Goal: Use online tool/utility: Utilize a website feature to perform a specific function

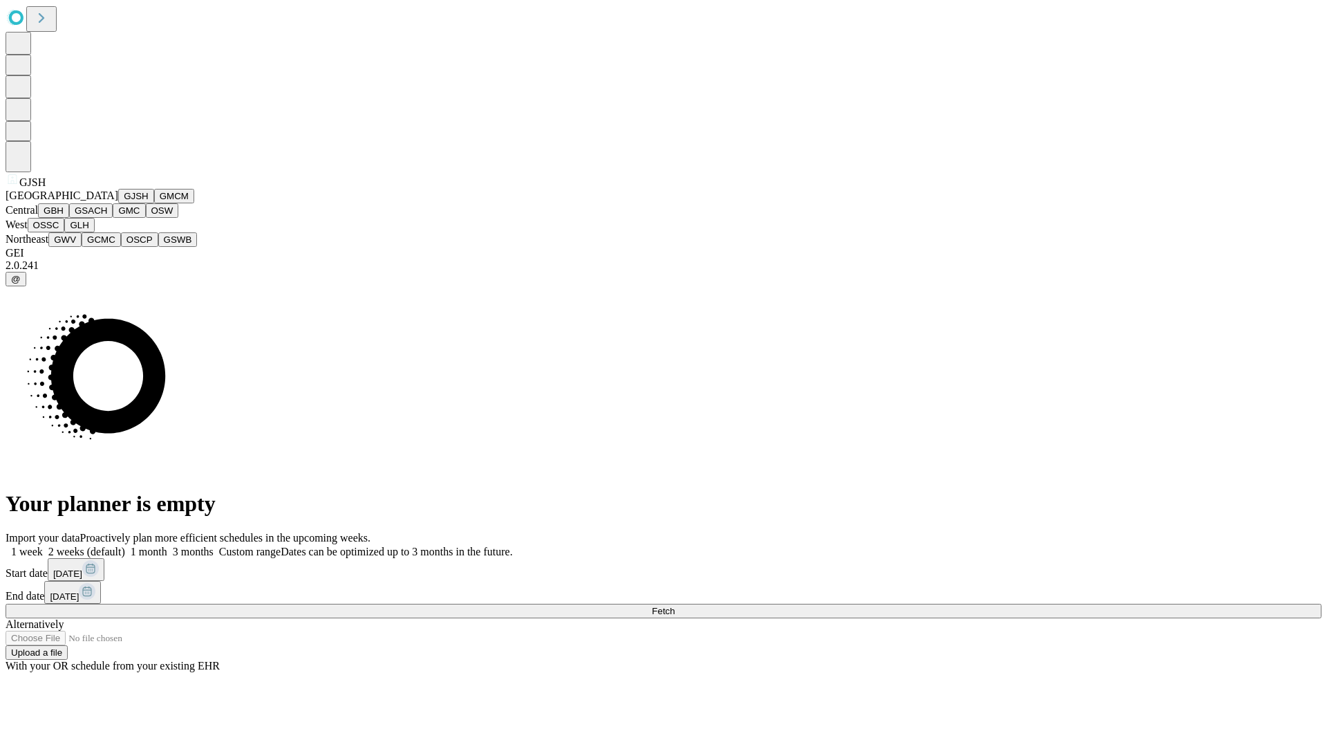
click at [118, 203] on button "GJSH" at bounding box center [136, 196] width 36 height 15
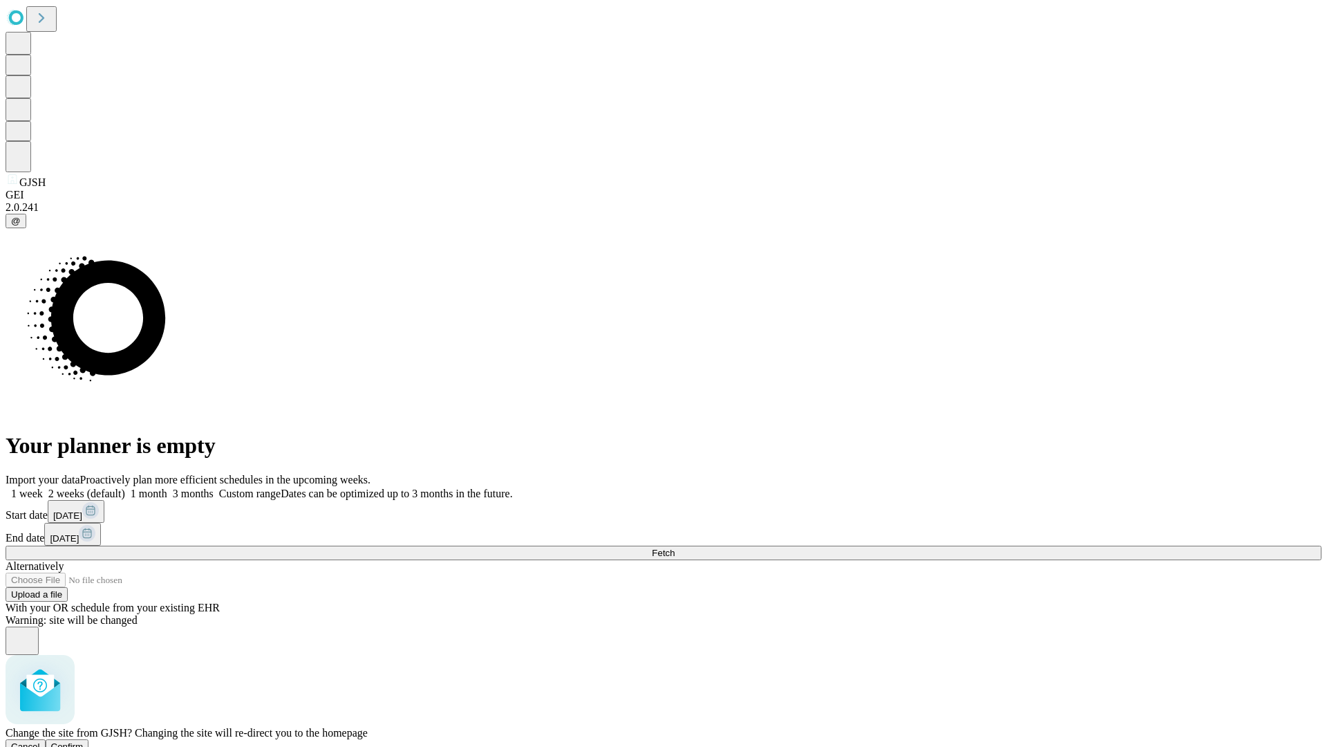
click at [84, 741] on span "Confirm" at bounding box center [67, 746] width 32 height 10
click at [43, 487] on label "1 week" at bounding box center [24, 493] width 37 height 12
click at [675, 547] on span "Fetch" at bounding box center [663, 552] width 23 height 10
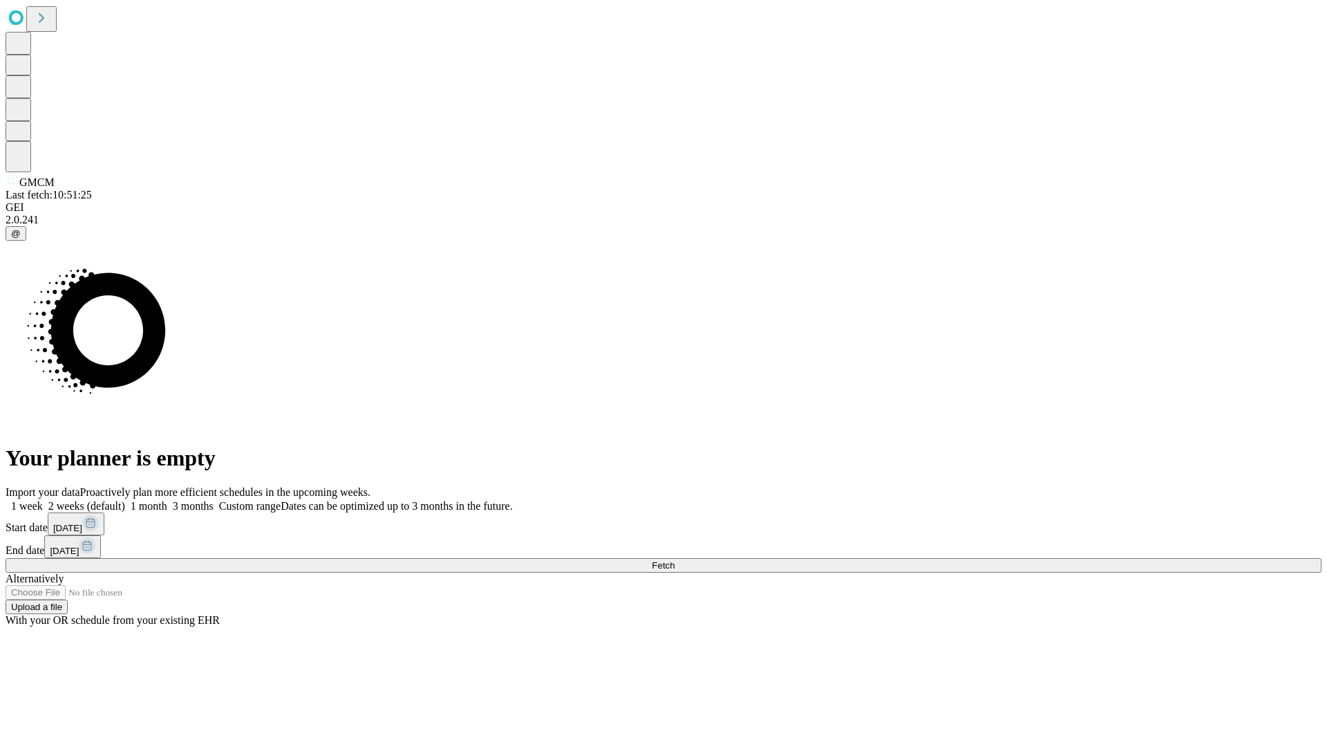
click at [43, 500] on label "1 week" at bounding box center [24, 506] width 37 height 12
click at [675, 560] on span "Fetch" at bounding box center [663, 565] width 23 height 10
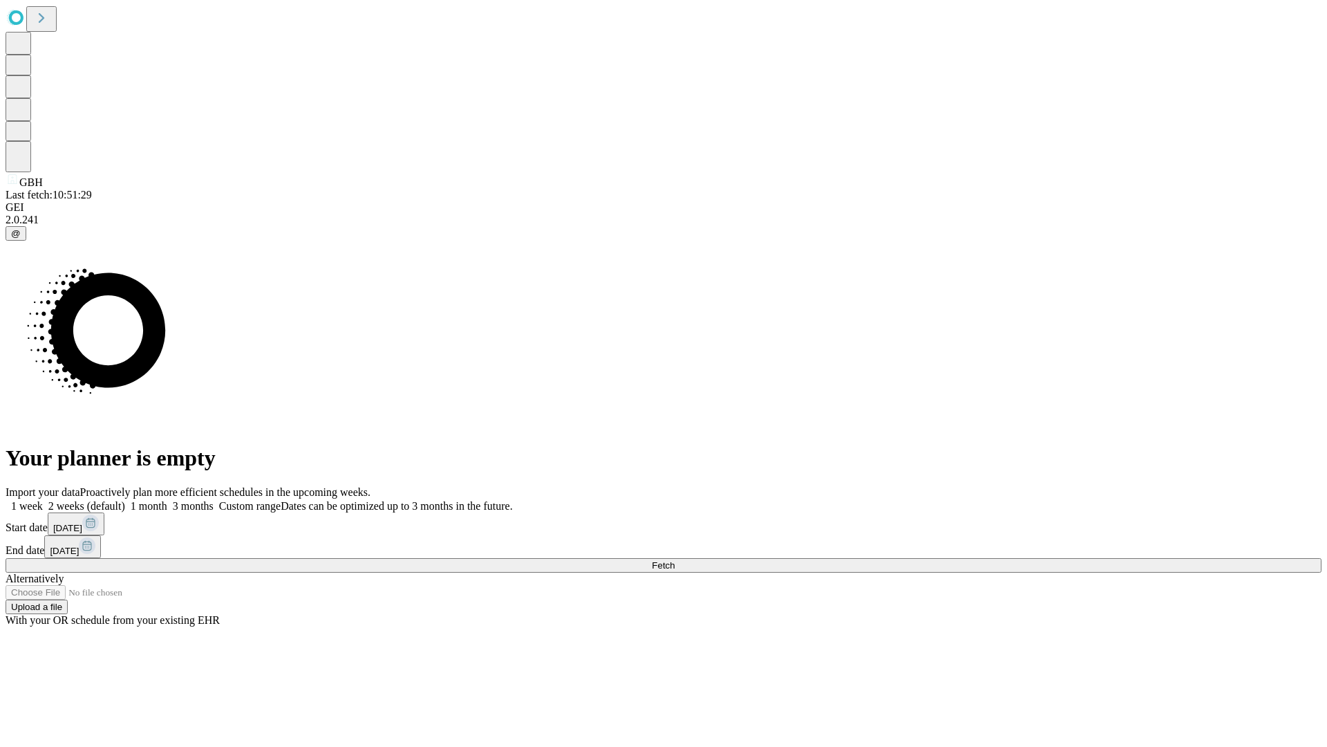
click at [43, 500] on label "1 week" at bounding box center [24, 506] width 37 height 12
click at [675, 560] on span "Fetch" at bounding box center [663, 565] width 23 height 10
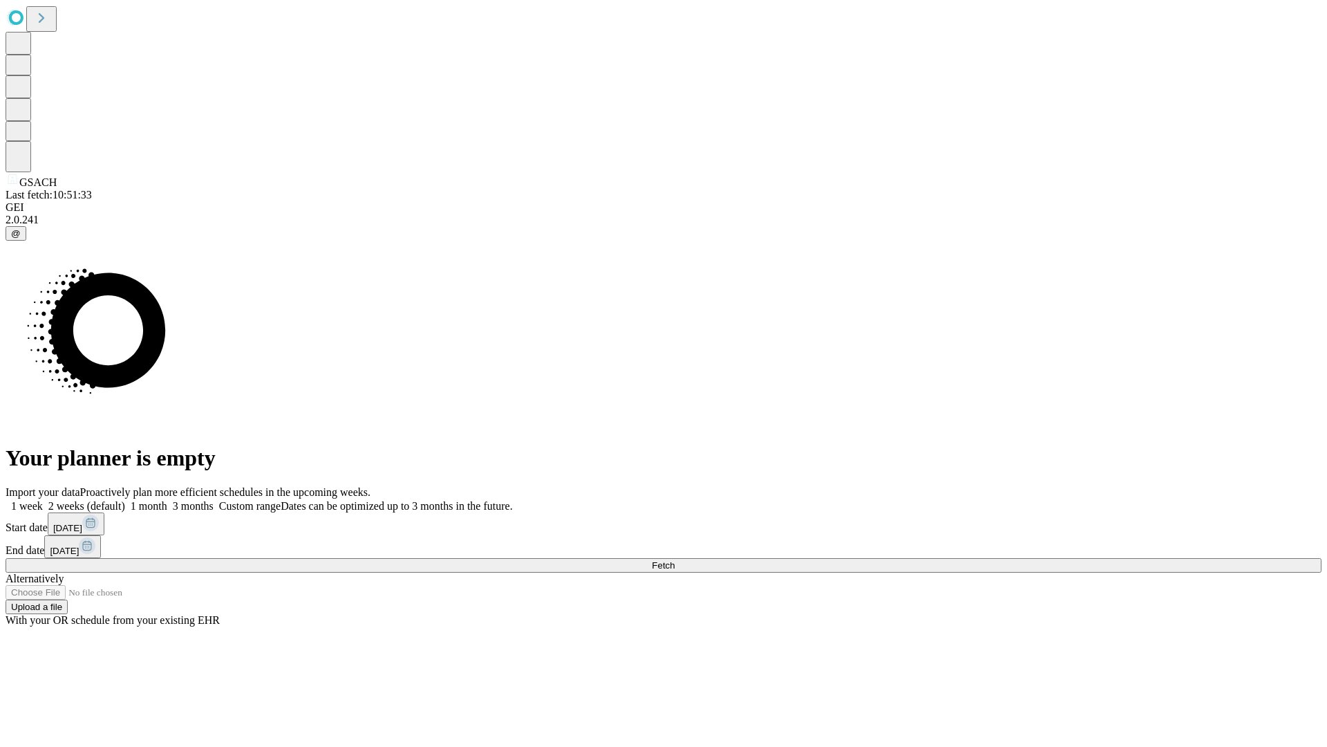
click at [43, 500] on label "1 week" at bounding box center [24, 506] width 37 height 12
click at [675, 560] on span "Fetch" at bounding box center [663, 565] width 23 height 10
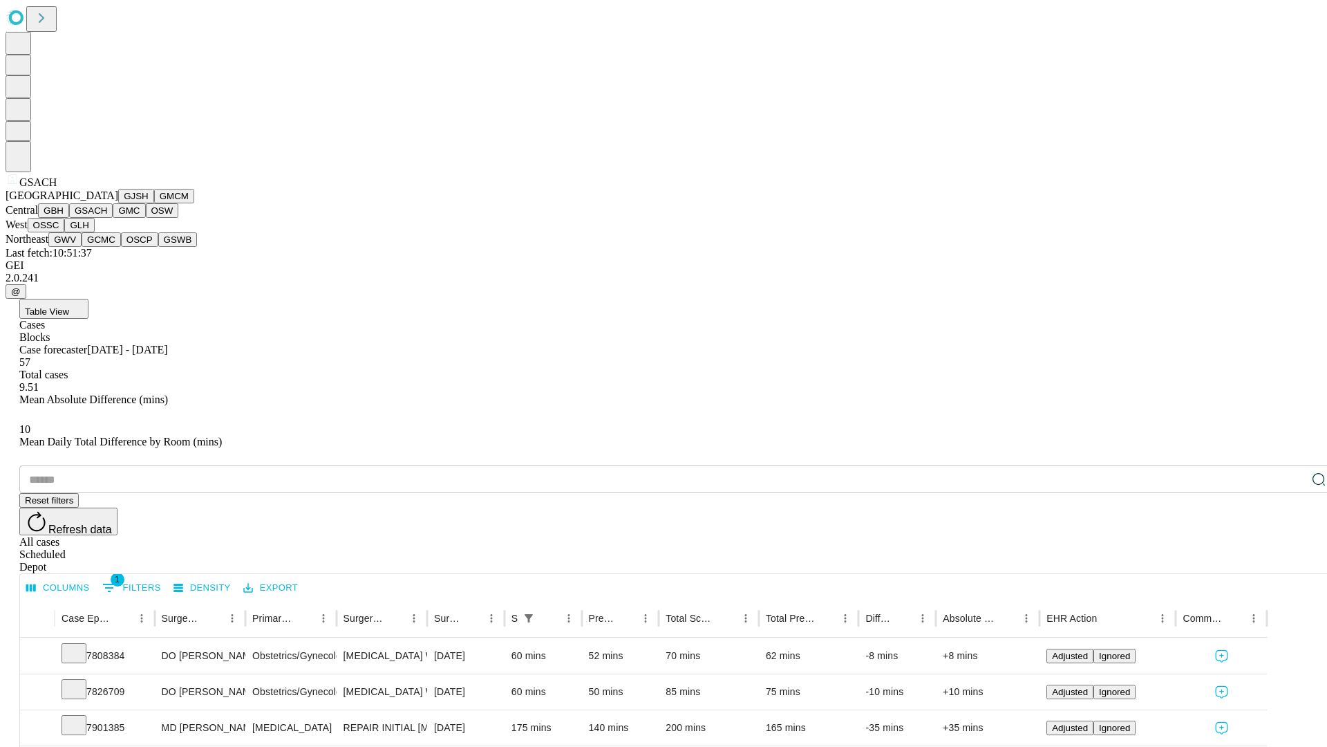
click at [113, 218] on button "GMC" at bounding box center [129, 210] width 32 height 15
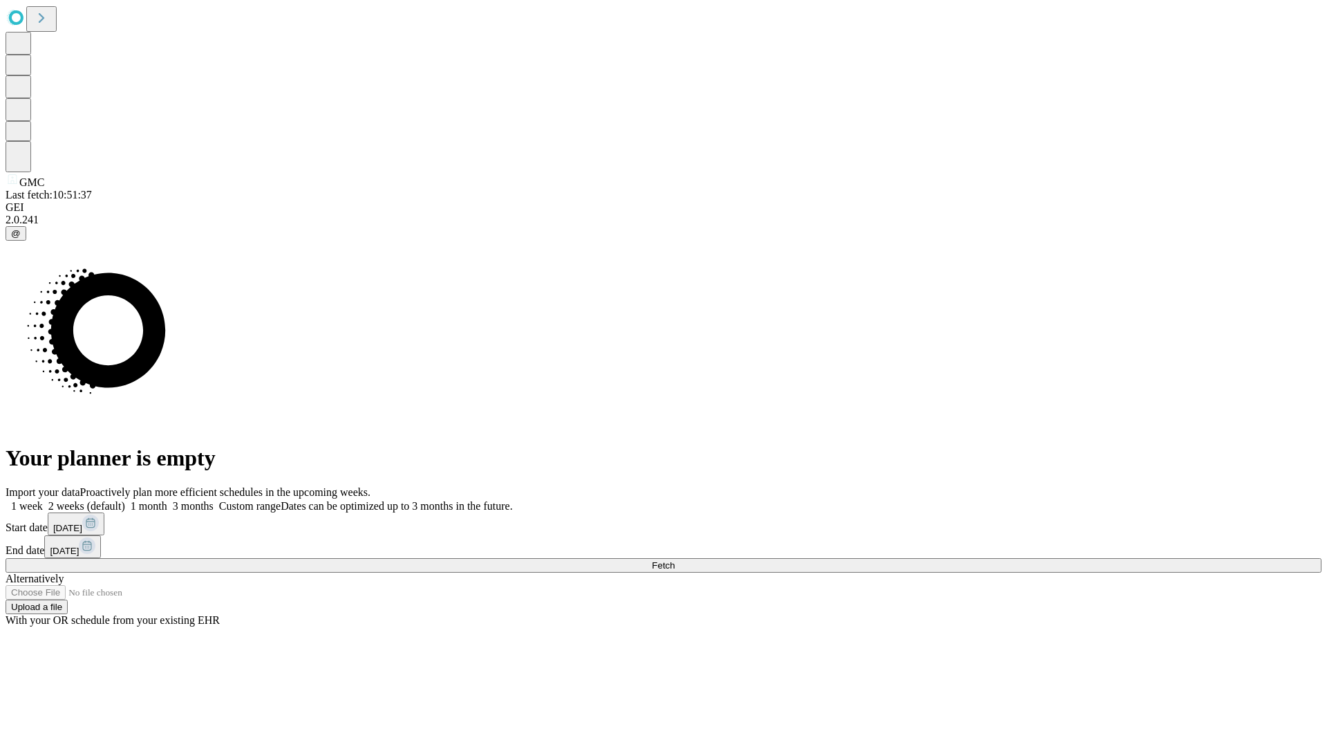
click at [43, 500] on label "1 week" at bounding box center [24, 506] width 37 height 12
click at [675, 560] on span "Fetch" at bounding box center [663, 565] width 23 height 10
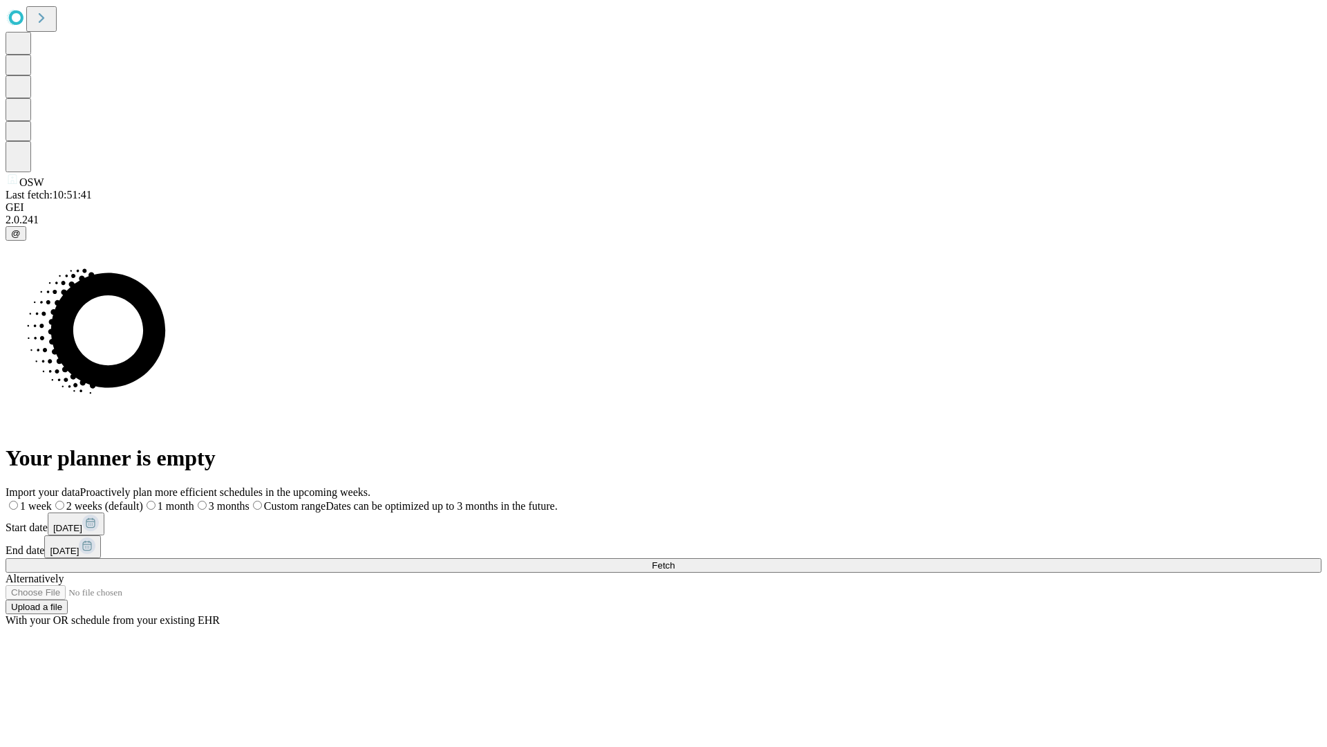
click at [52, 500] on label "1 week" at bounding box center [29, 506] width 46 height 12
click at [675, 560] on span "Fetch" at bounding box center [663, 565] width 23 height 10
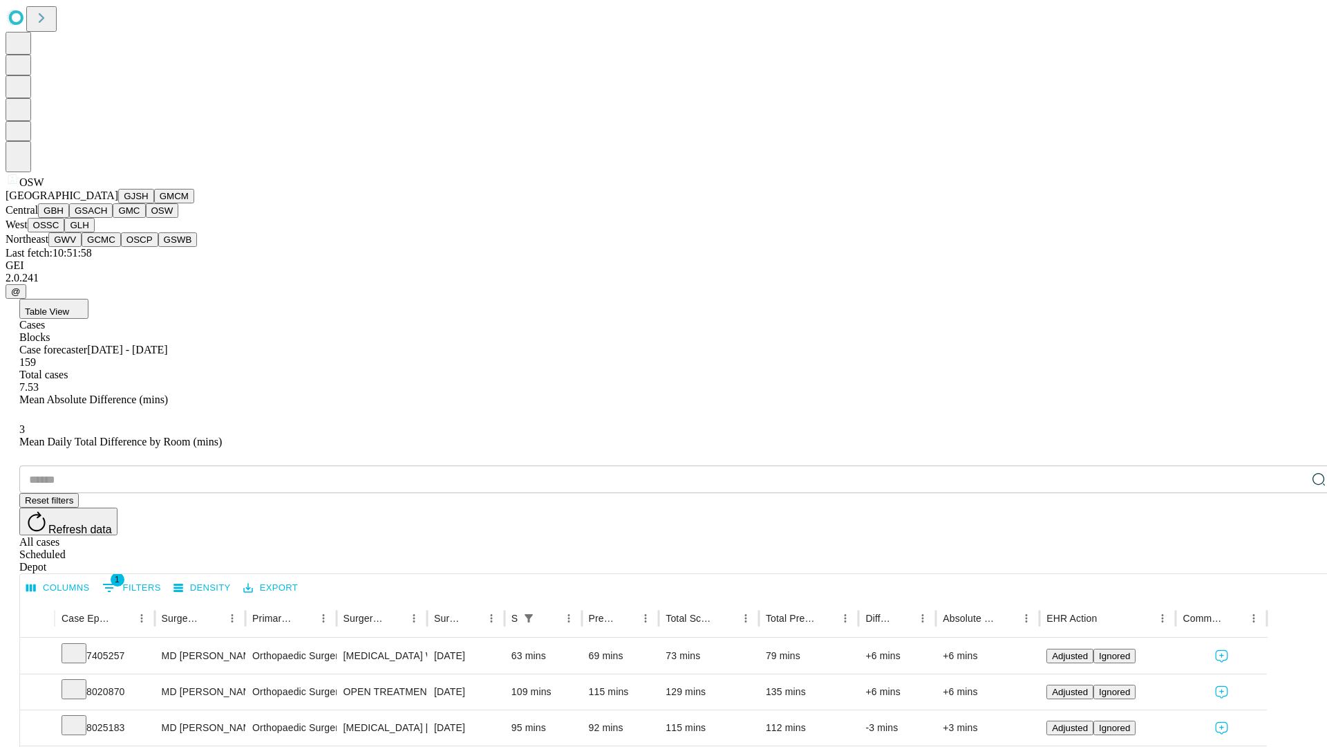
click at [65, 232] on button "OSSC" at bounding box center [46, 225] width 37 height 15
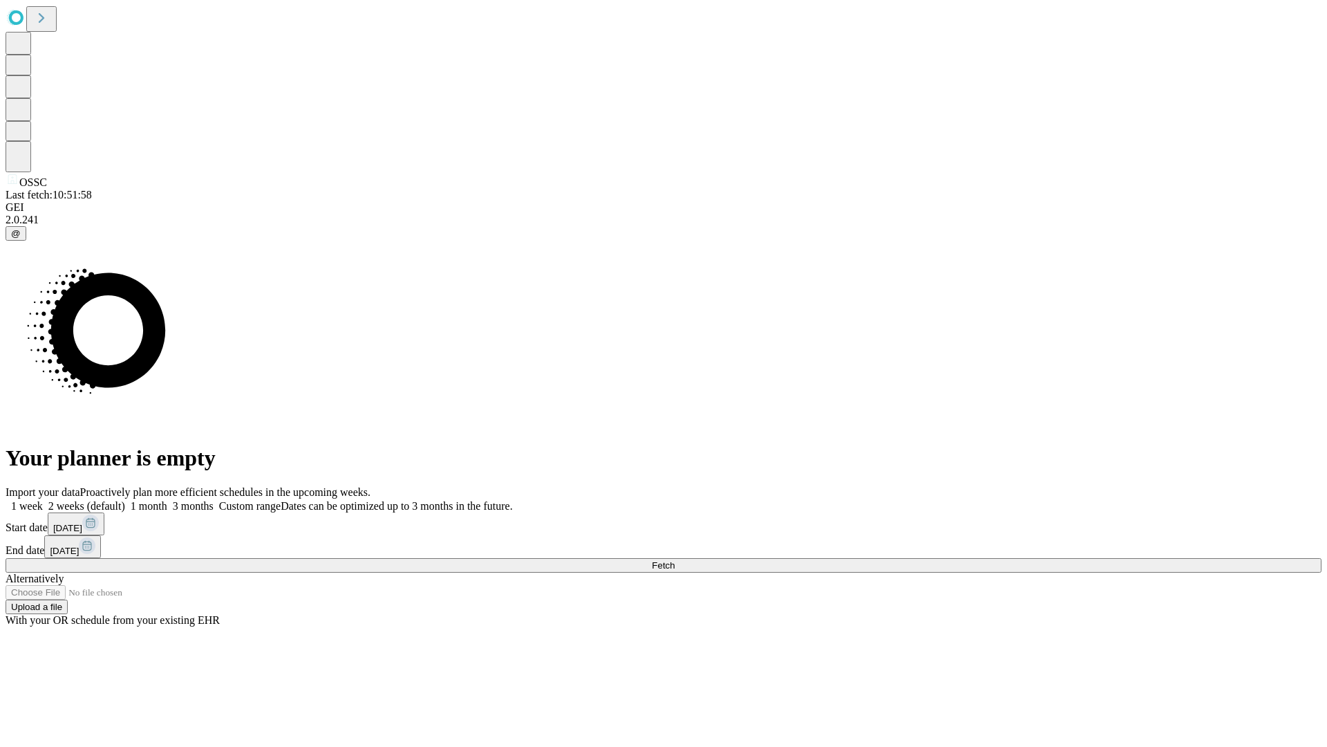
click at [43, 500] on label "1 week" at bounding box center [24, 506] width 37 height 12
click at [675, 560] on span "Fetch" at bounding box center [663, 565] width 23 height 10
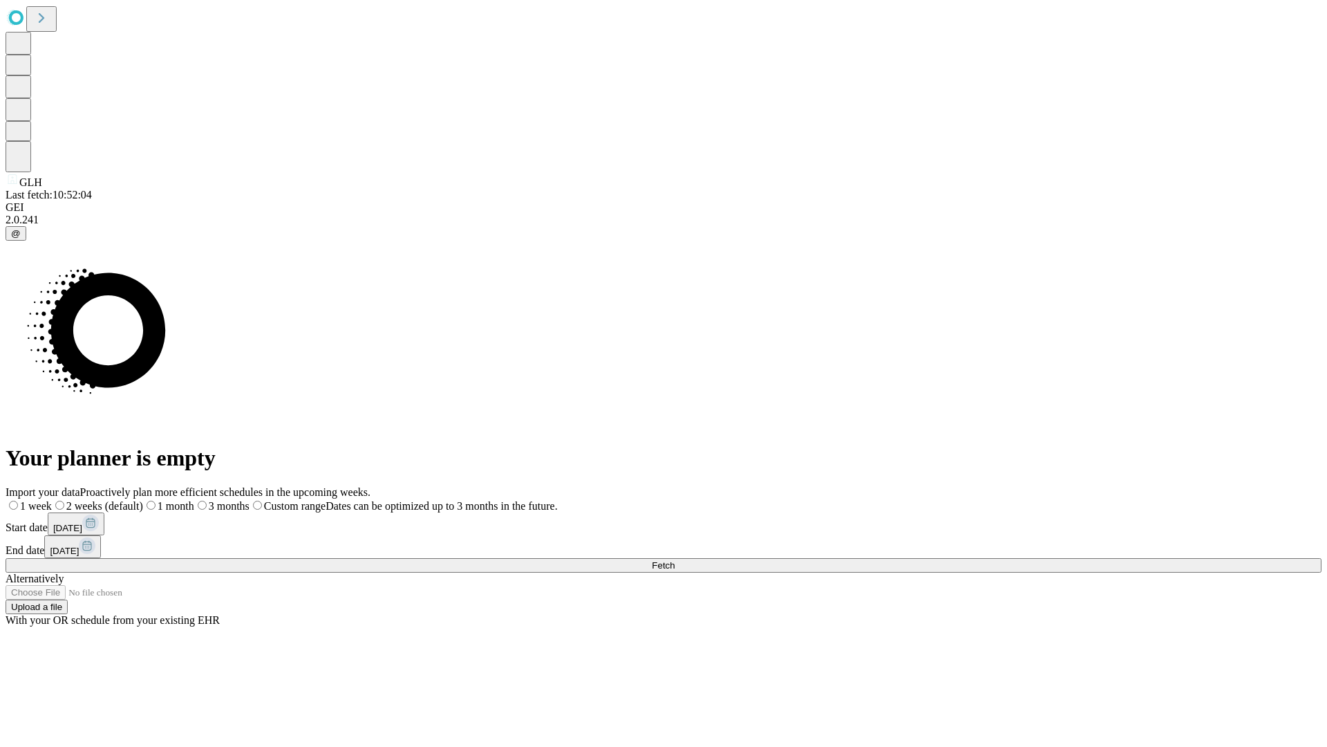
click at [52, 500] on label "1 week" at bounding box center [29, 506] width 46 height 12
click at [675, 560] on span "Fetch" at bounding box center [663, 565] width 23 height 10
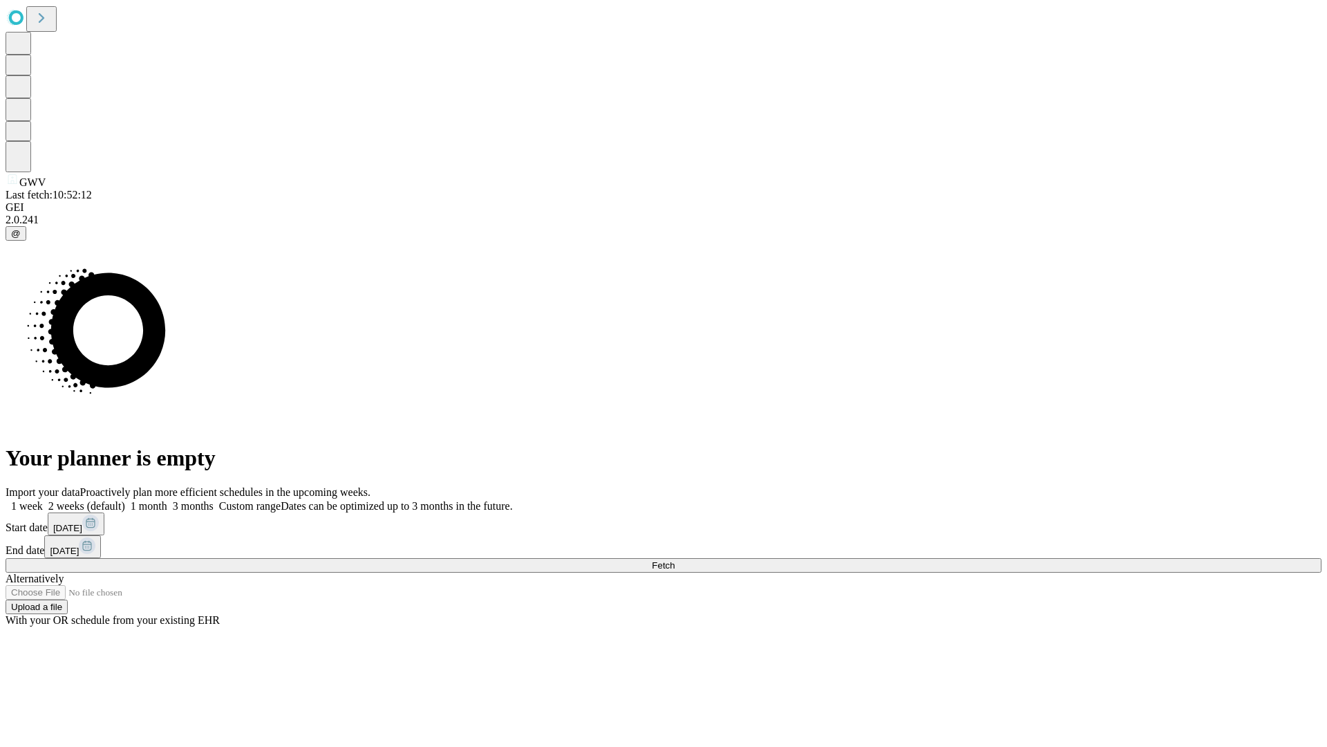
click at [675, 560] on span "Fetch" at bounding box center [663, 565] width 23 height 10
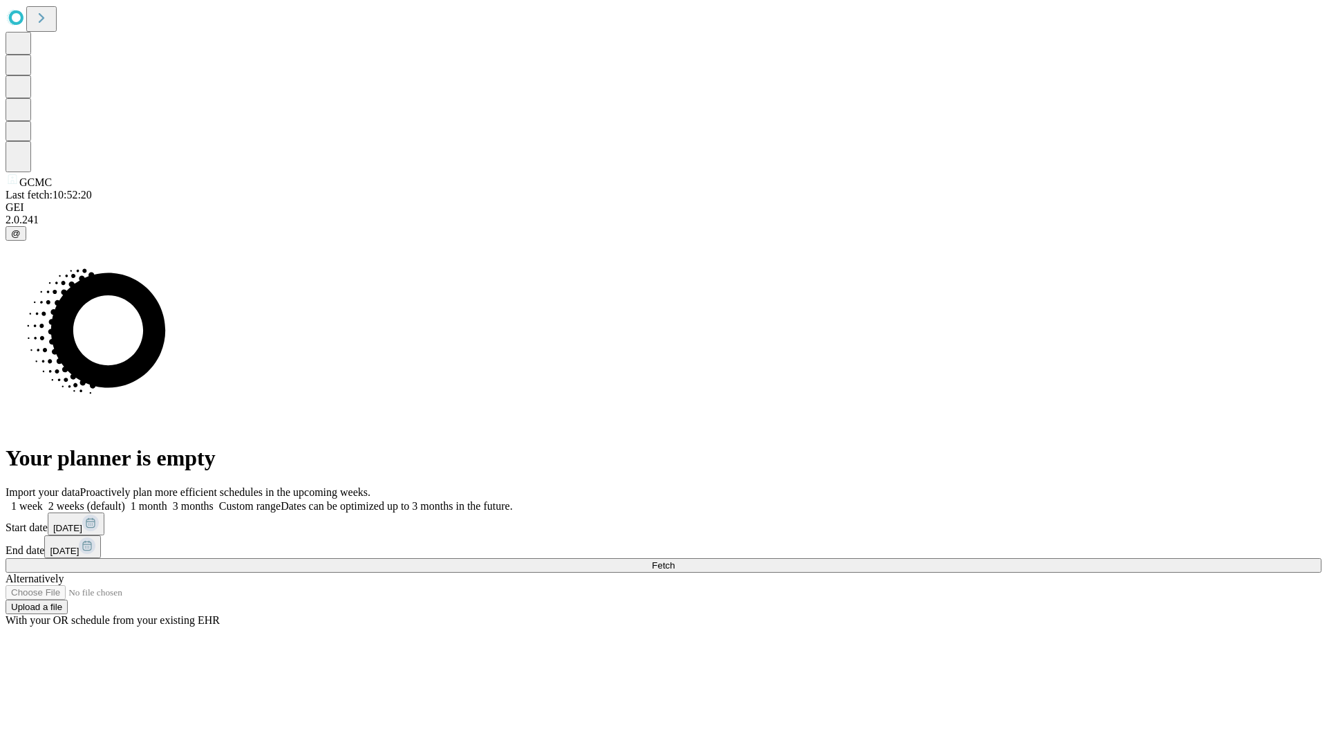
click at [675, 560] on span "Fetch" at bounding box center [663, 565] width 23 height 10
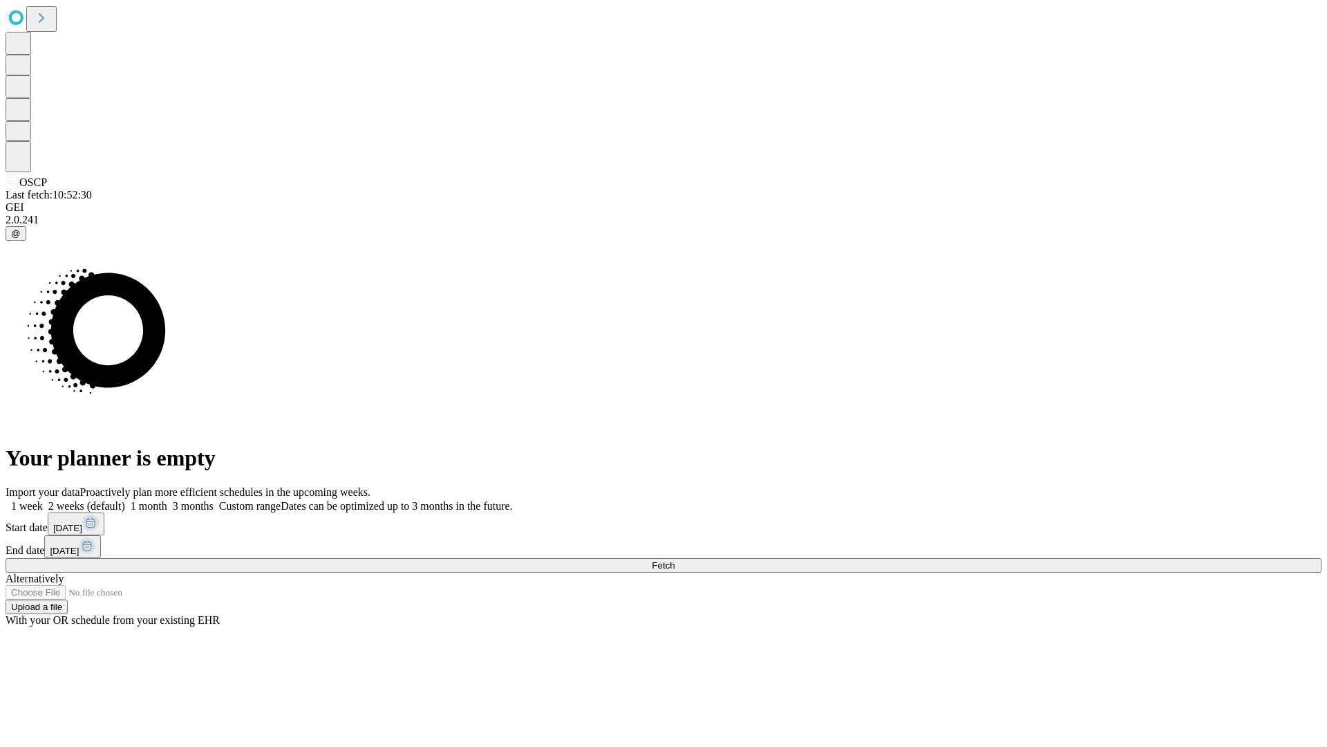
click at [675, 560] on span "Fetch" at bounding box center [663, 565] width 23 height 10
